Goal: Task Accomplishment & Management: Manage account settings

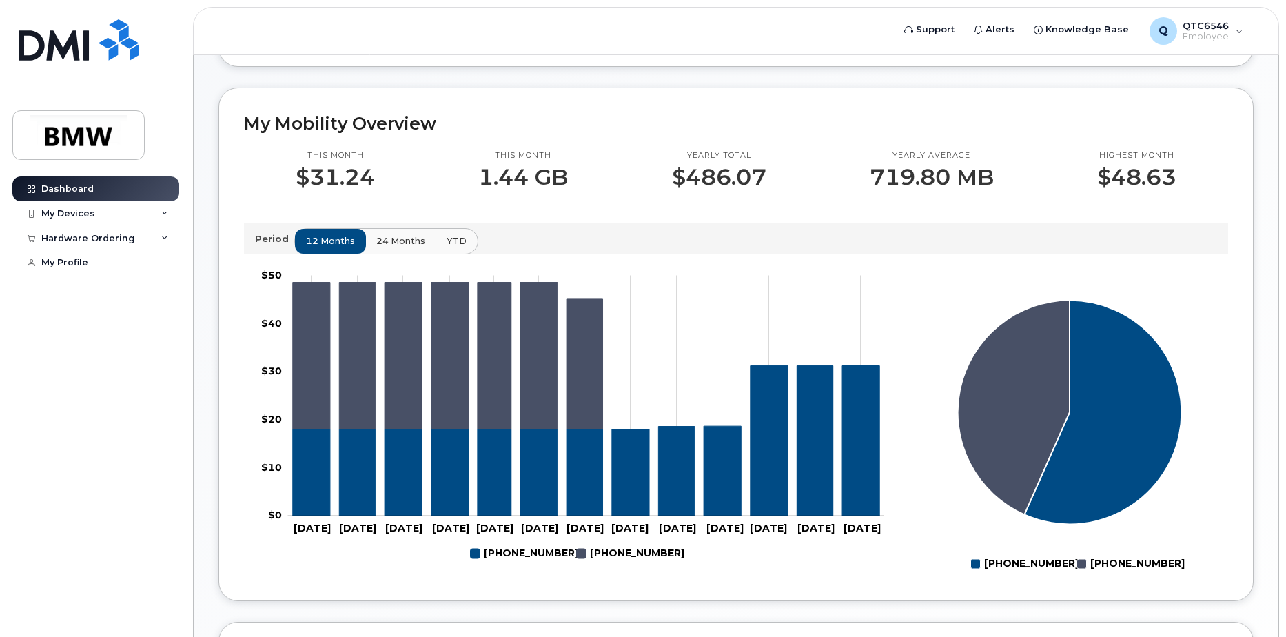
scroll to position [413, 0]
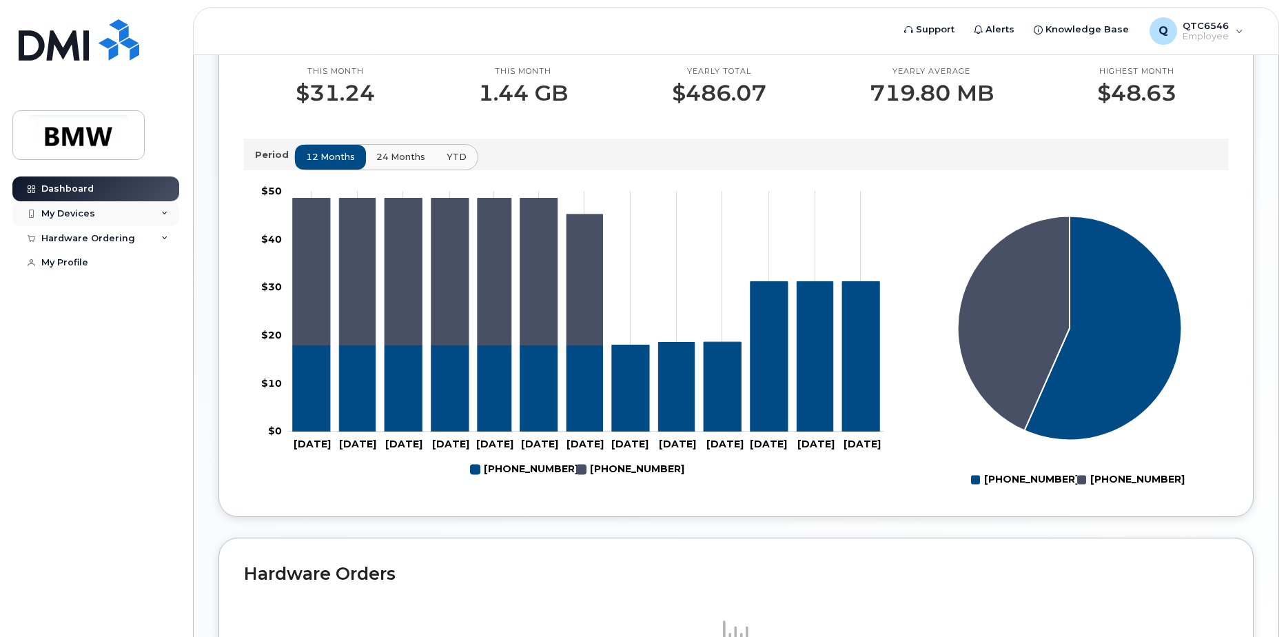
click at [163, 215] on icon at bounding box center [164, 213] width 7 height 7
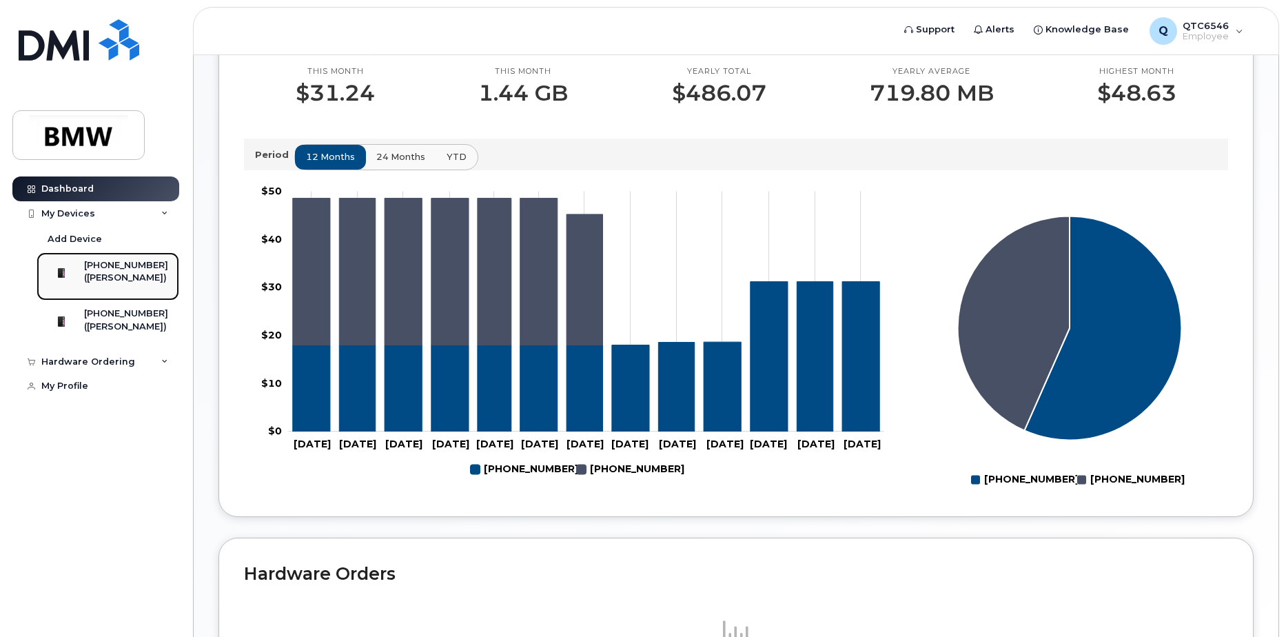
click at [68, 271] on img at bounding box center [61, 273] width 14 height 14
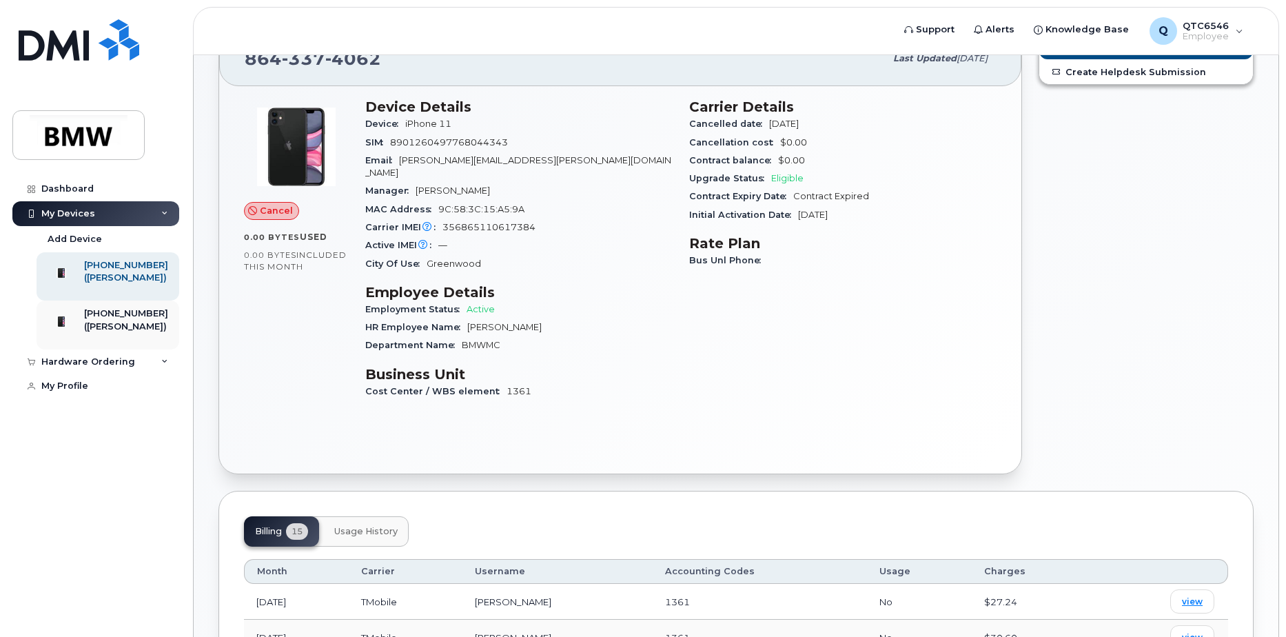
scroll to position [69, 0]
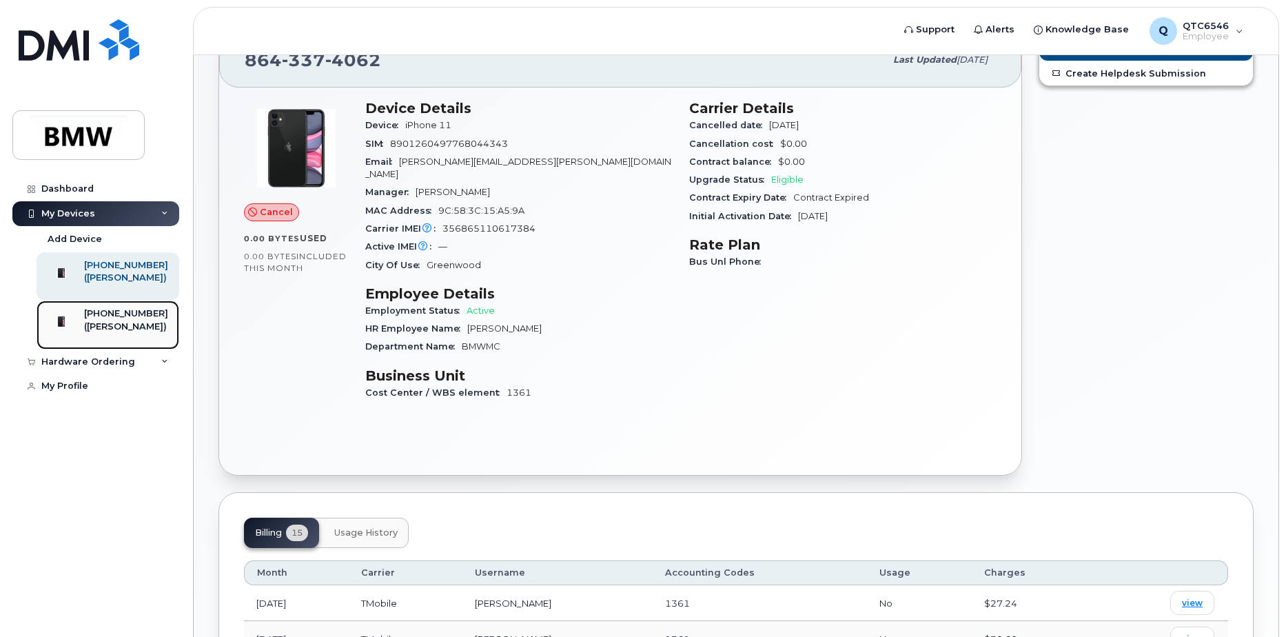
click at [110, 333] on div "([PERSON_NAME])" at bounding box center [126, 326] width 84 height 12
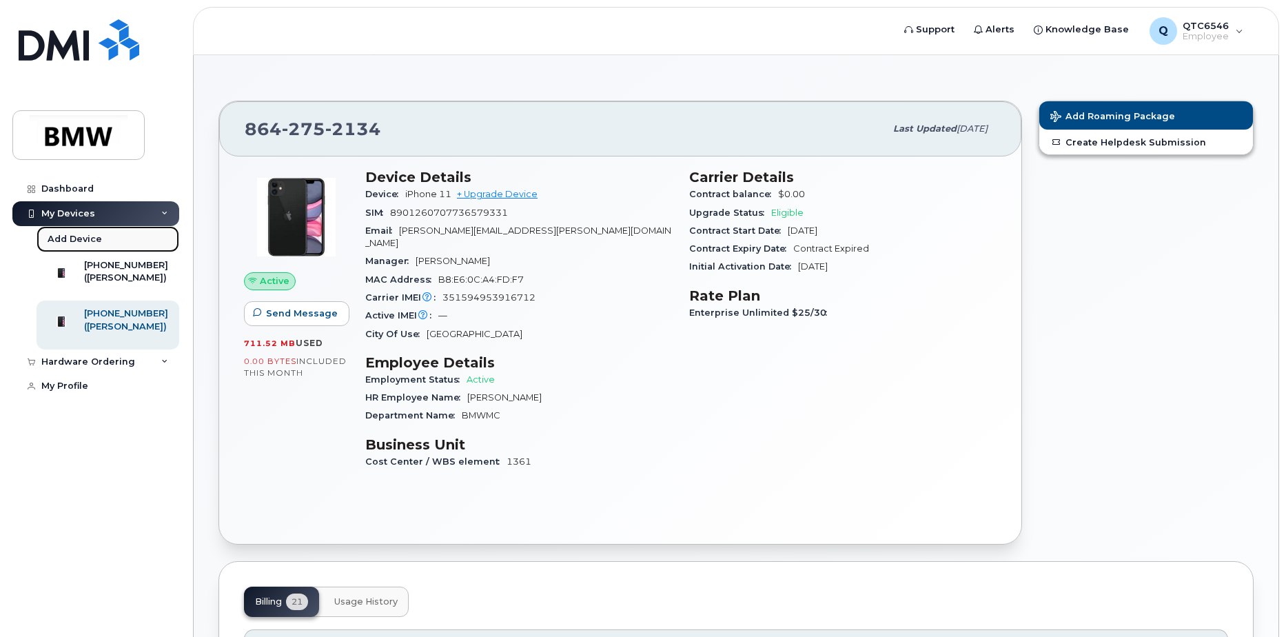
click at [74, 234] on div "Add Device" at bounding box center [75, 239] width 54 height 12
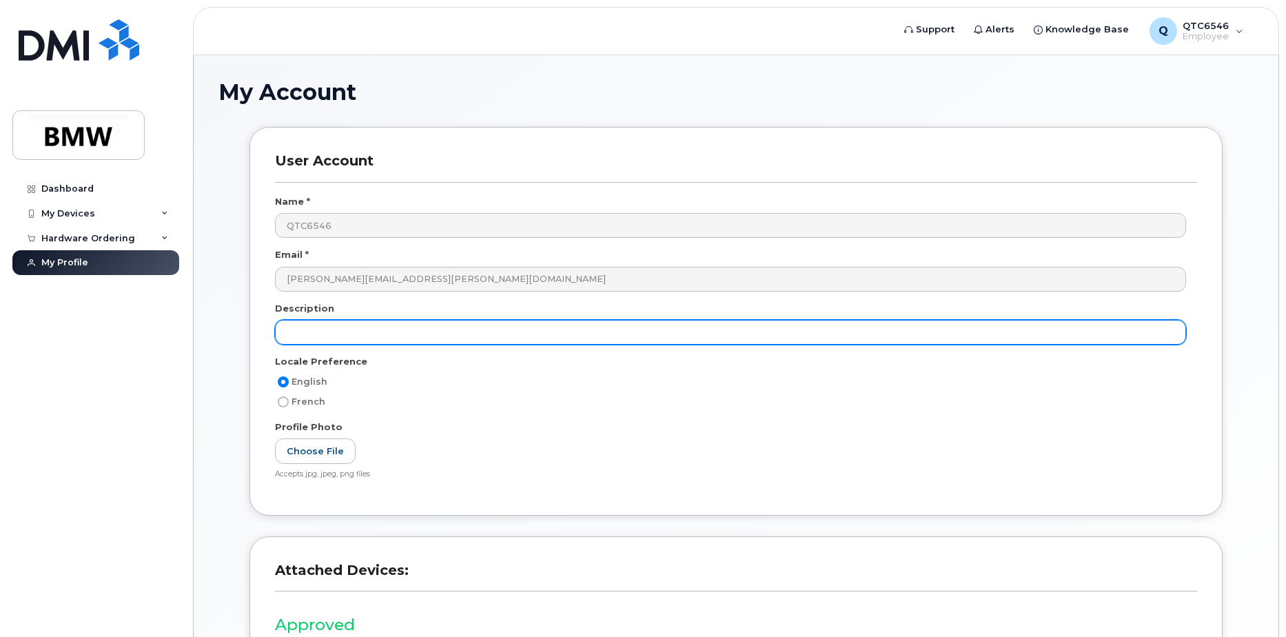
click at [364, 336] on input "text" at bounding box center [730, 332] width 911 height 25
type input "Iphone16e"
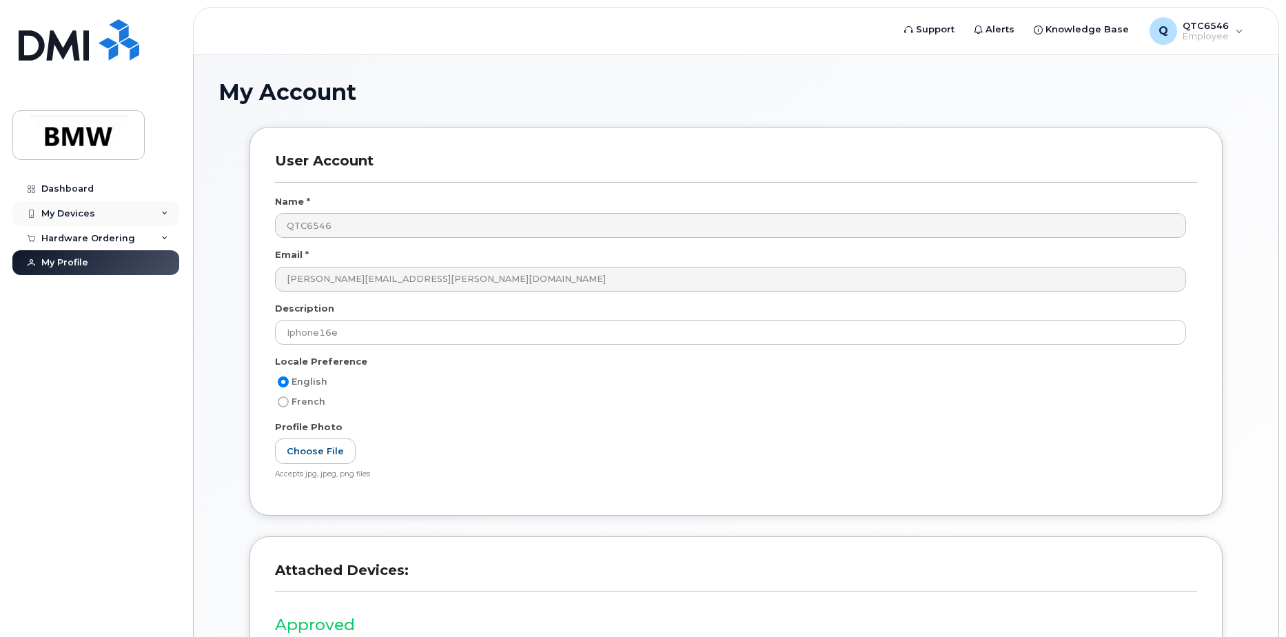
click at [164, 214] on icon at bounding box center [164, 213] width 7 height 7
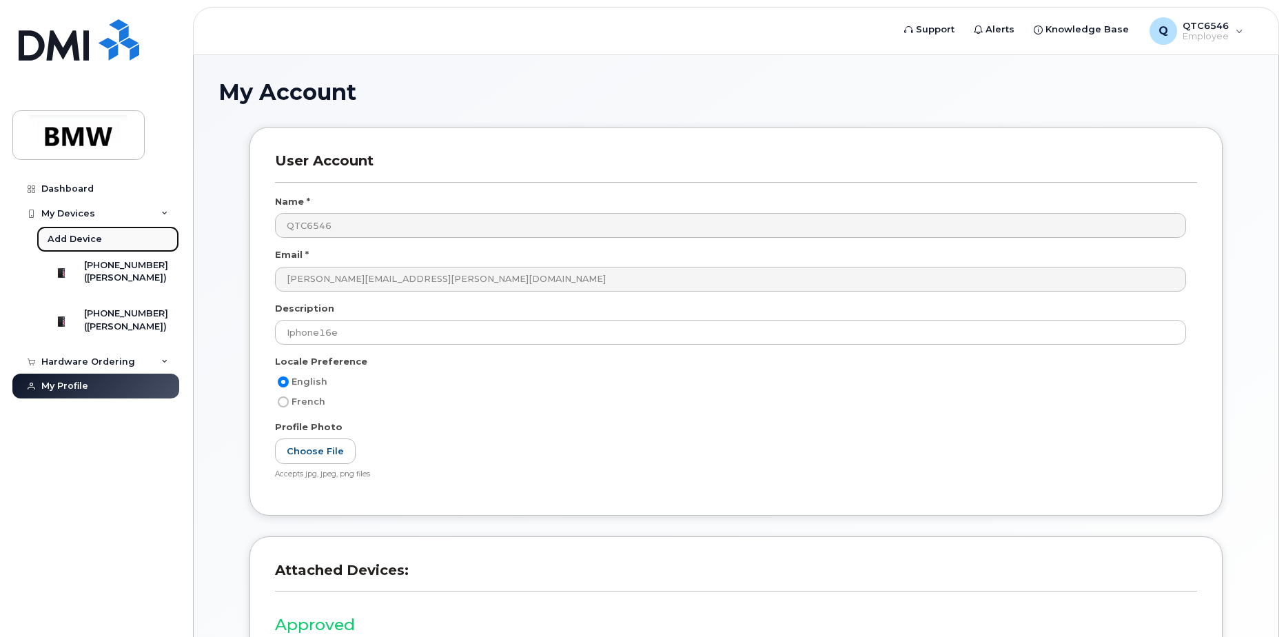
click at [85, 234] on div "Add Device" at bounding box center [75, 239] width 54 height 12
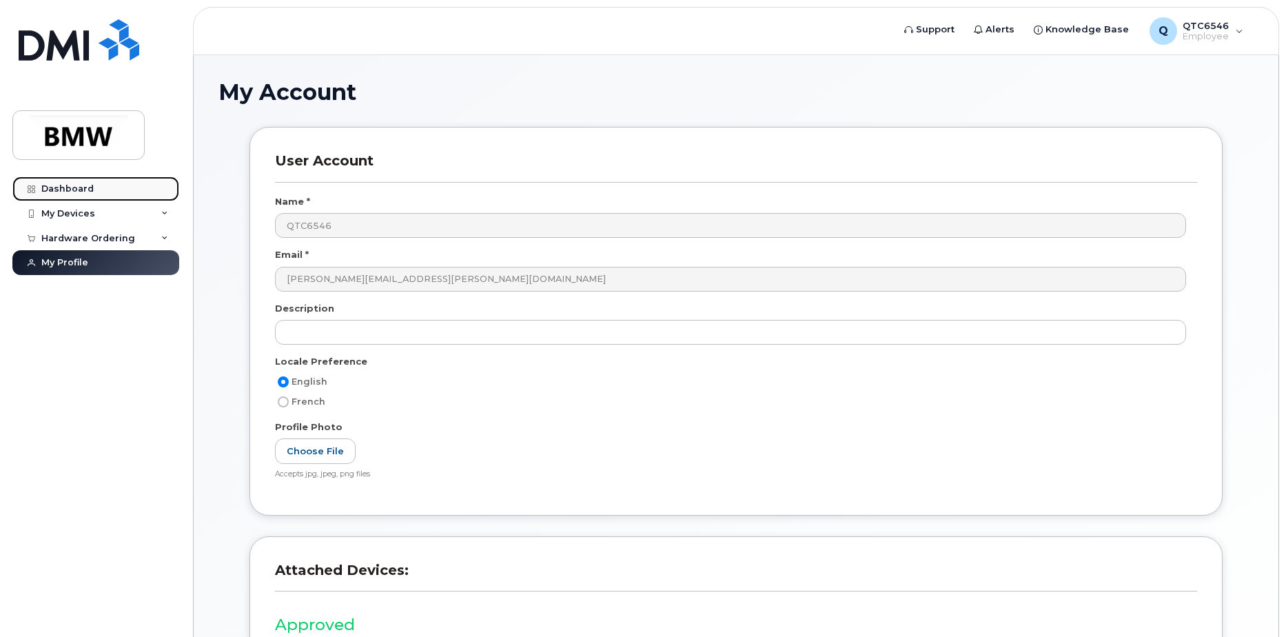
click at [76, 181] on link "Dashboard" at bounding box center [95, 188] width 167 height 25
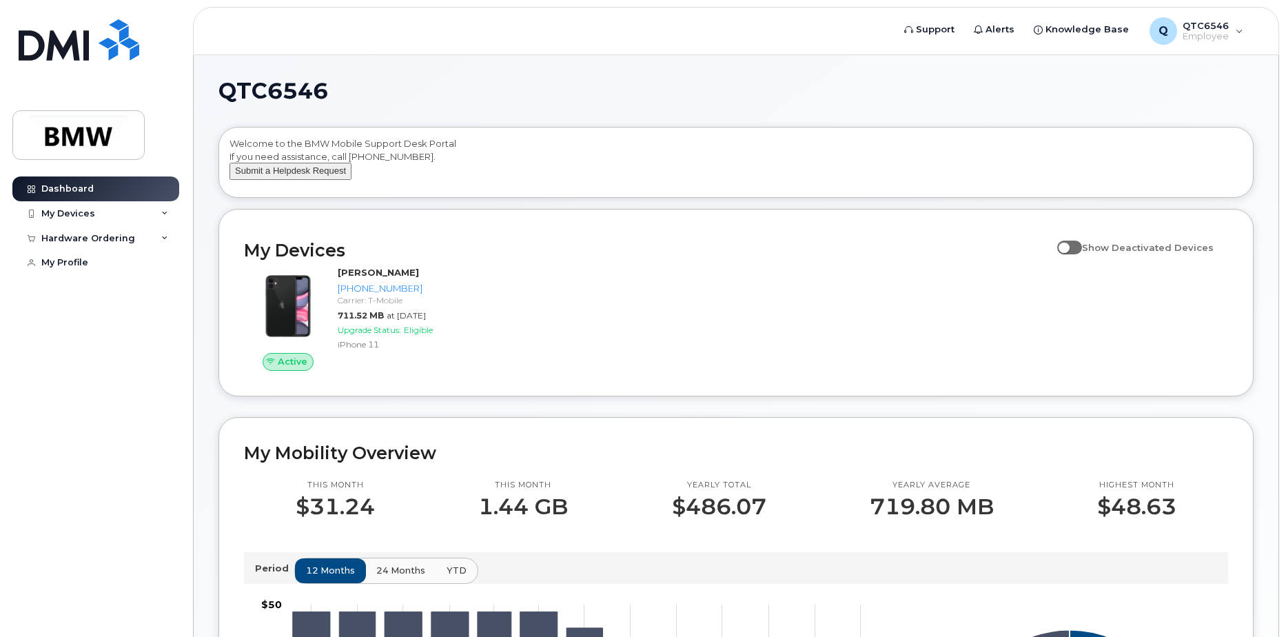
click at [277, 180] on button "Submit a Helpdesk Request" at bounding box center [290, 171] width 122 height 17
